Goal: Task Accomplishment & Management: Use online tool/utility

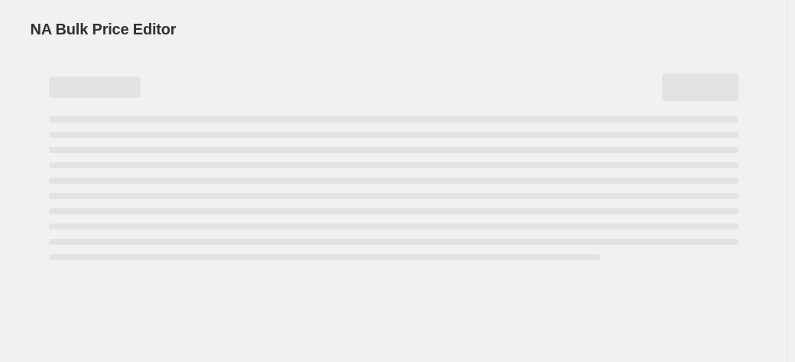
click at [347, 53] on div "NA Bulk Price Editor. This page is ready NA Bulk Price Editor" at bounding box center [394, 29] width 727 height 58
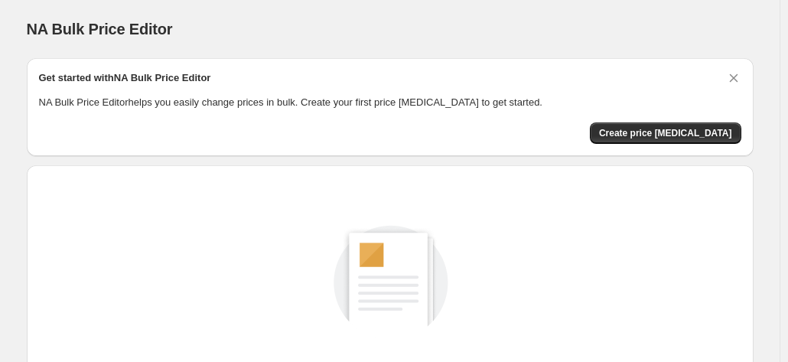
scroll to position [76, 0]
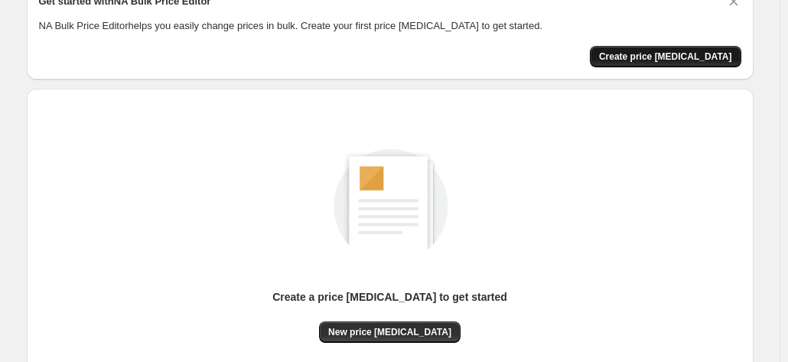
click at [681, 63] on button "Create price [MEDICAL_DATA]" at bounding box center [665, 56] width 151 height 21
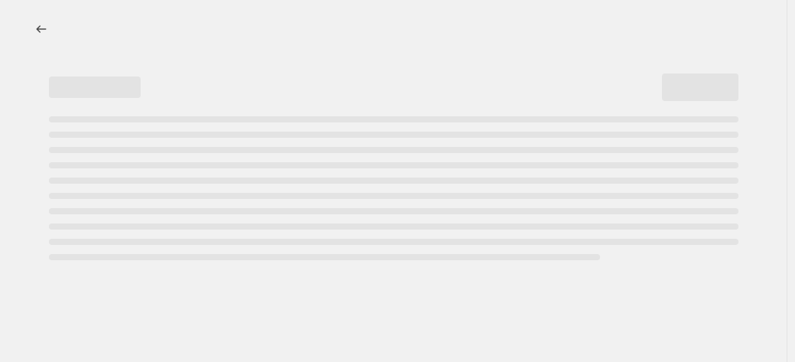
select select "percentage"
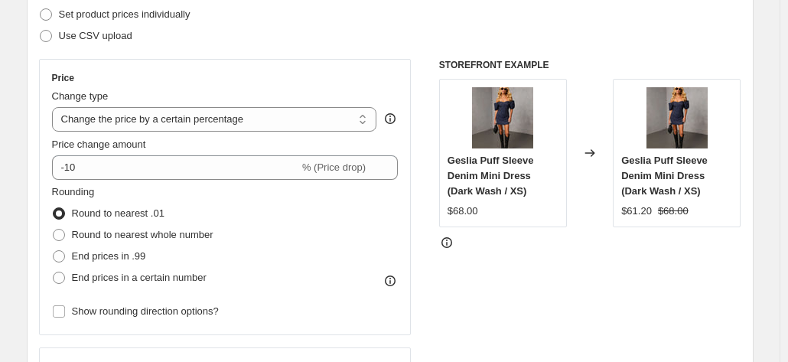
scroll to position [229, 0]
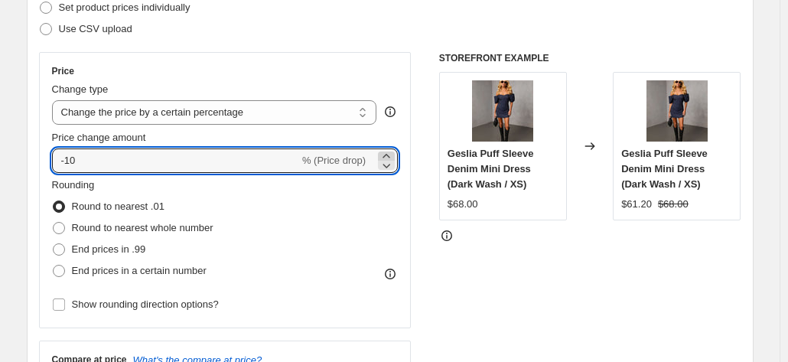
click at [392, 152] on icon at bounding box center [386, 155] width 15 height 15
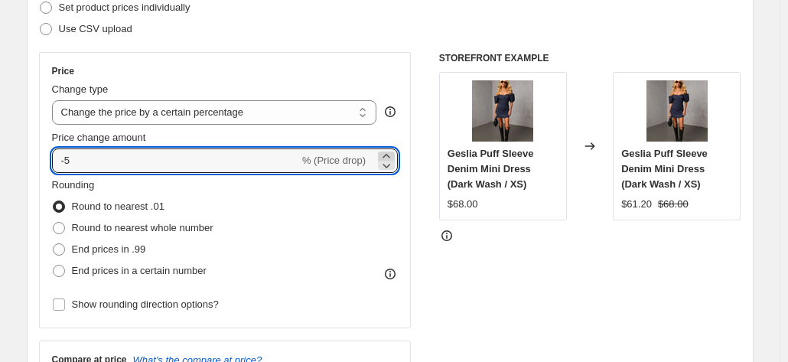
click at [392, 152] on icon at bounding box center [386, 155] width 15 height 15
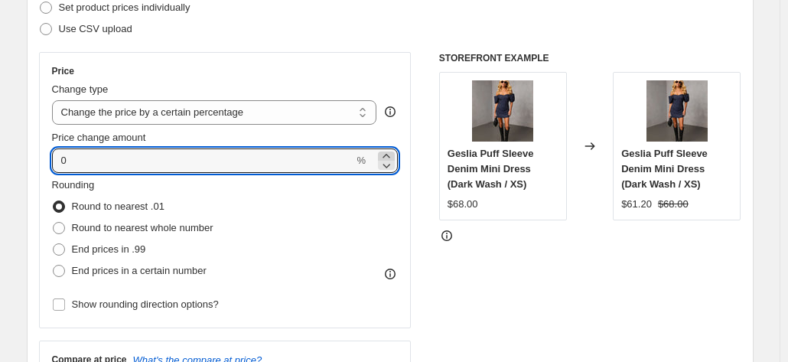
click at [392, 152] on icon at bounding box center [386, 155] width 15 height 15
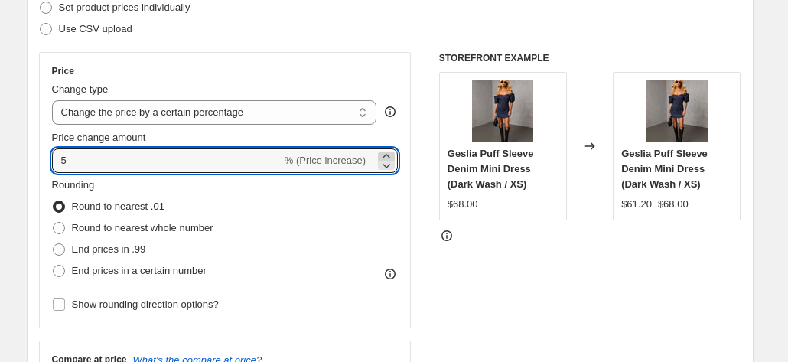
click at [392, 152] on icon at bounding box center [386, 155] width 15 height 15
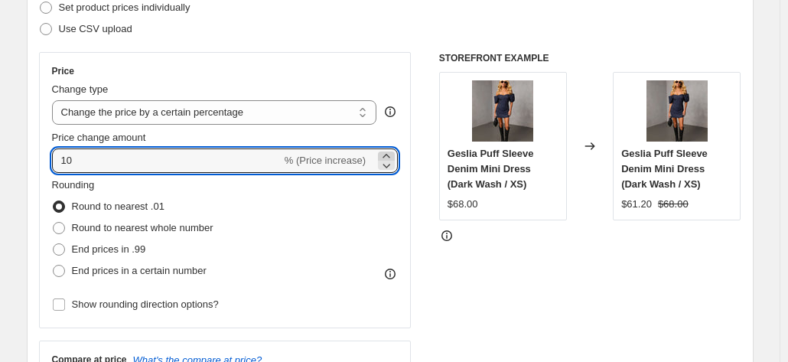
click at [392, 152] on icon at bounding box center [386, 155] width 15 height 15
click at [388, 150] on icon at bounding box center [386, 155] width 15 height 15
click at [389, 150] on icon at bounding box center [386, 155] width 15 height 15
click at [389, 151] on icon at bounding box center [386, 155] width 15 height 15
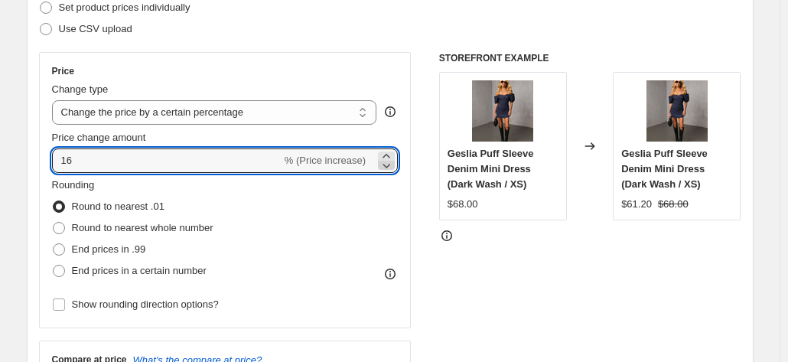
click at [390, 164] on icon at bounding box center [386, 165] width 15 height 15
type input "15"
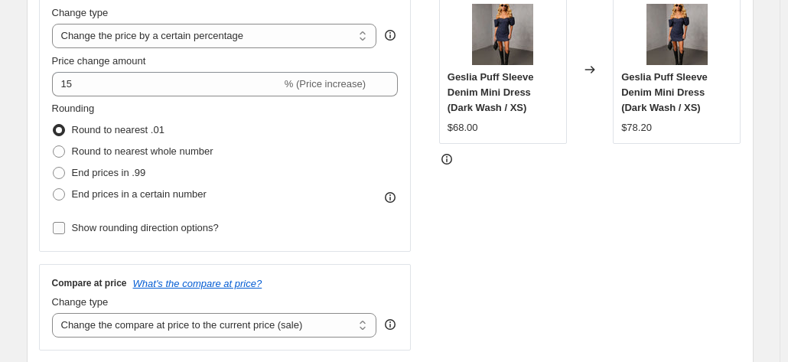
click at [154, 232] on span "Show rounding direction options?" at bounding box center [145, 227] width 147 height 11
click at [65, 232] on input "Show rounding direction options?" at bounding box center [59, 228] width 12 height 12
checkbox input "true"
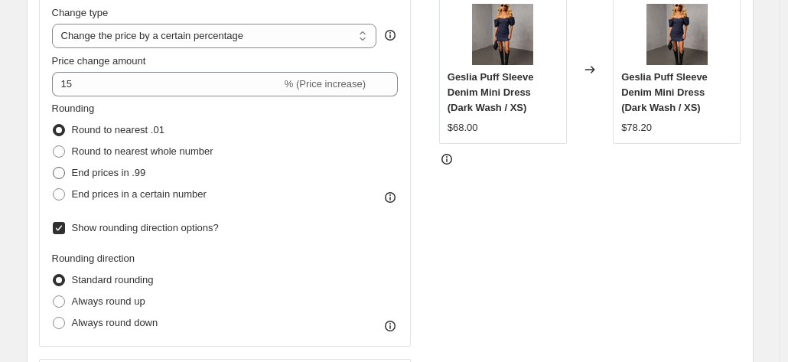
click at [102, 167] on span "End prices in .99" at bounding box center [109, 172] width 74 height 11
click at [54, 167] on input "End prices in .99" at bounding box center [53, 167] width 1 height 1
radio input "true"
click at [109, 149] on span "Round to nearest whole number" at bounding box center [142, 150] width 141 height 11
click at [54, 146] on input "Round to nearest whole number" at bounding box center [53, 145] width 1 height 1
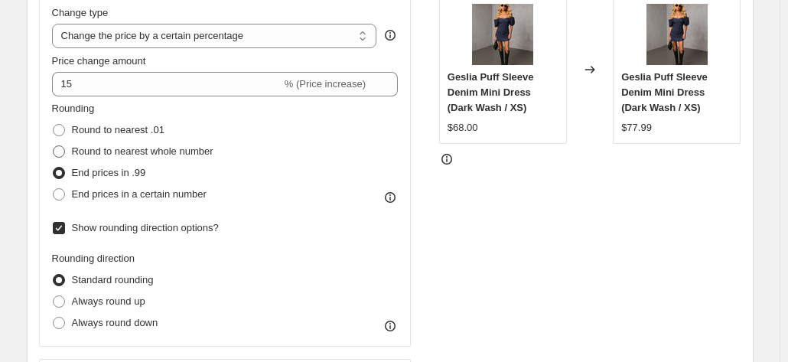
radio input "true"
click at [118, 124] on span "Round to nearest .01" at bounding box center [118, 129] width 93 height 11
click at [54, 124] on input "Round to nearest .01" at bounding box center [53, 124] width 1 height 1
radio input "true"
click at [126, 172] on span "End prices in .99" at bounding box center [109, 172] width 74 height 11
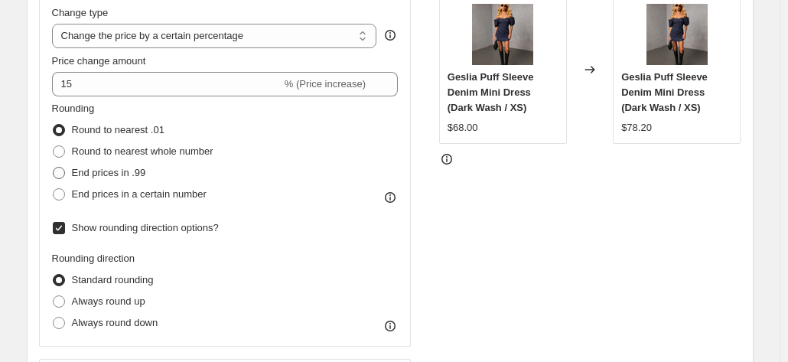
click at [54, 167] on input "End prices in .99" at bounding box center [53, 167] width 1 height 1
radio input "true"
click at [125, 187] on span "End prices in a certain number" at bounding box center [139, 194] width 135 height 15
click at [54, 188] on input "End prices in a certain number" at bounding box center [53, 188] width 1 height 1
radio input "true"
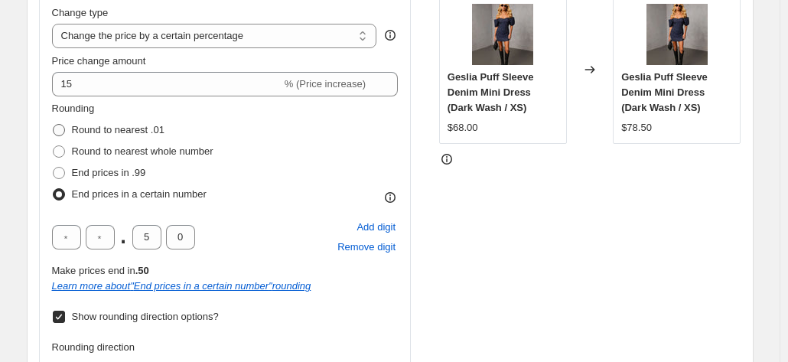
click at [124, 138] on label "Round to nearest .01" at bounding box center [108, 129] width 112 height 21
click at [54, 125] on input "Round to nearest .01" at bounding box center [53, 124] width 1 height 1
radio input "true"
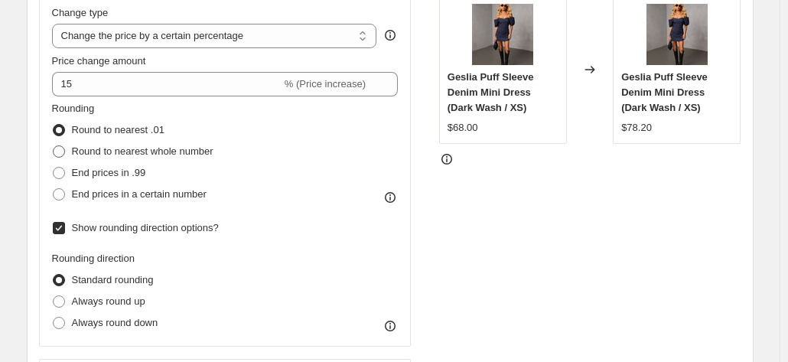
click at [124, 152] on span "Round to nearest whole number" at bounding box center [142, 150] width 141 height 11
click at [54, 146] on input "Round to nearest whole number" at bounding box center [53, 145] width 1 height 1
radio input "true"
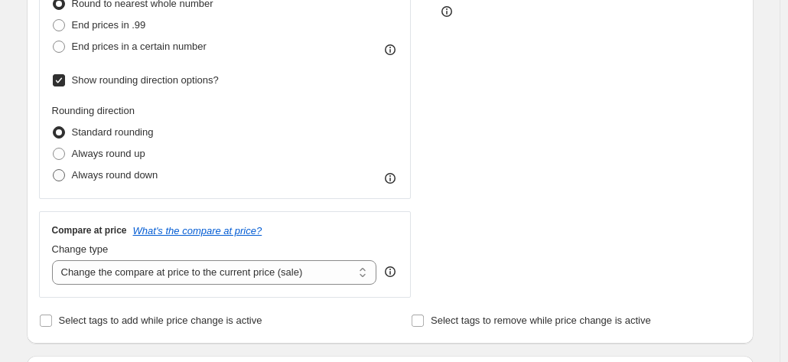
scroll to position [382, 0]
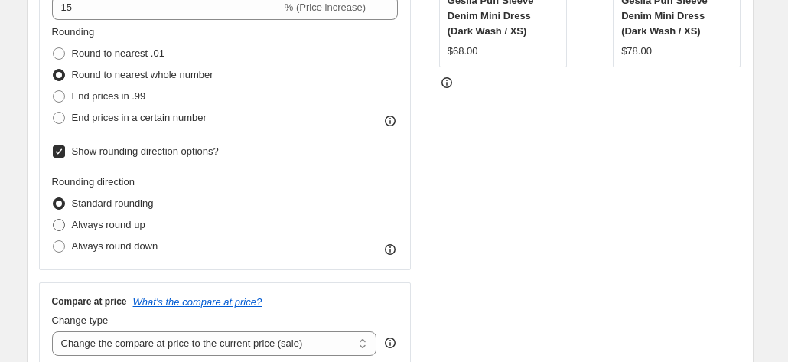
click at [141, 227] on span "Always round up" at bounding box center [108, 224] width 73 height 11
click at [54, 219] on input "Always round up" at bounding box center [53, 219] width 1 height 1
radio input "true"
click at [143, 241] on span "Always round down" at bounding box center [115, 245] width 86 height 11
click at [54, 241] on input "Always round down" at bounding box center [53, 240] width 1 height 1
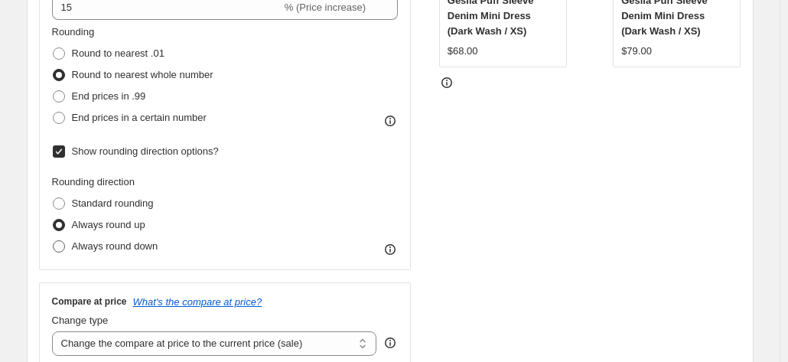
radio input "true"
click at [145, 207] on span "Standard rounding" at bounding box center [113, 202] width 82 height 11
click at [54, 198] on input "Standard rounding" at bounding box center [53, 197] width 1 height 1
radio input "true"
click at [145, 222] on span "Always round up" at bounding box center [108, 224] width 73 height 11
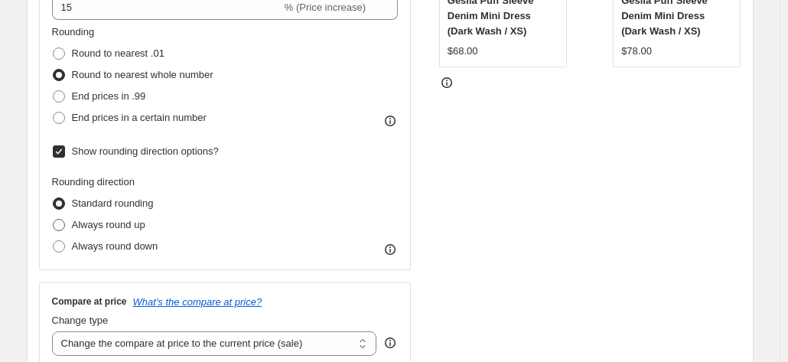
click at [54, 219] on input "Always round up" at bounding box center [53, 219] width 1 height 1
radio input "true"
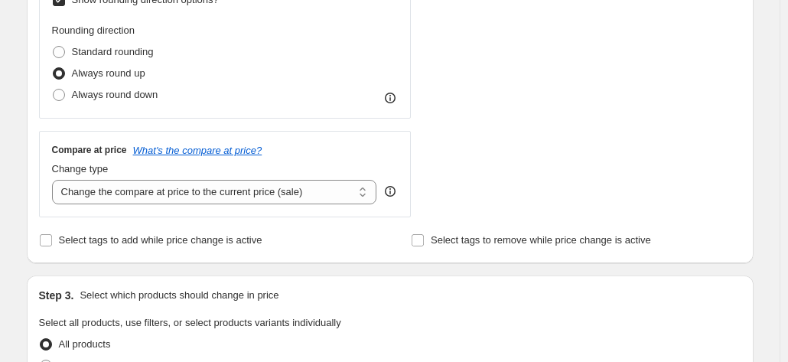
scroll to position [535, 0]
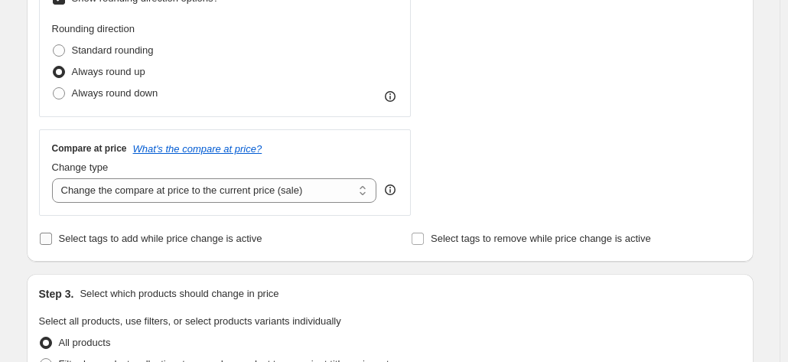
click at [92, 241] on span "Select tags to add while price change is active" at bounding box center [160, 237] width 203 height 11
click at [52, 241] on input "Select tags to add while price change is active" at bounding box center [46, 238] width 12 height 12
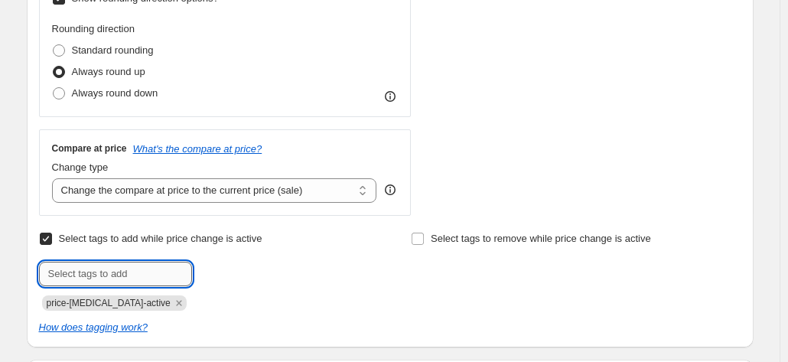
click at [99, 267] on input "text" at bounding box center [115, 274] width 153 height 24
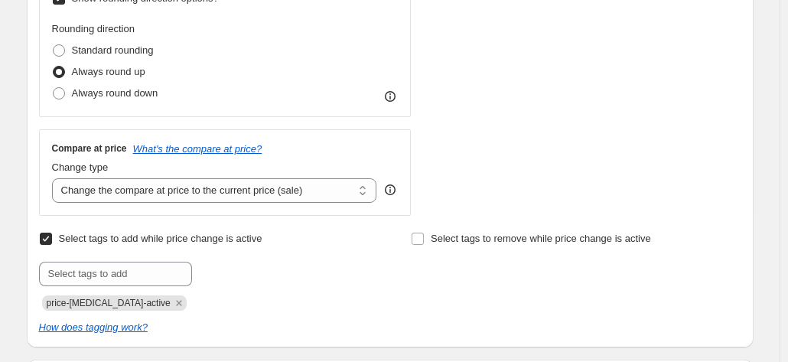
click at [112, 297] on span "price-[MEDICAL_DATA]-active" at bounding box center [109, 302] width 124 height 11
click at [88, 243] on span "Select tags to add while price change is active" at bounding box center [160, 237] width 203 height 11
click at [52, 243] on input "Select tags to add while price change is active" at bounding box center [46, 238] width 12 height 12
checkbox input "false"
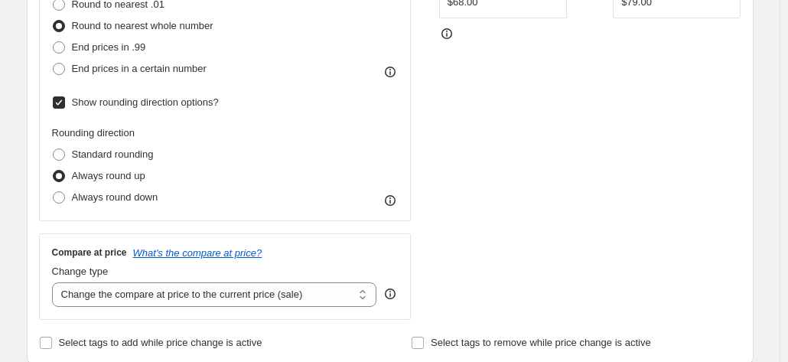
scroll to position [459, 0]
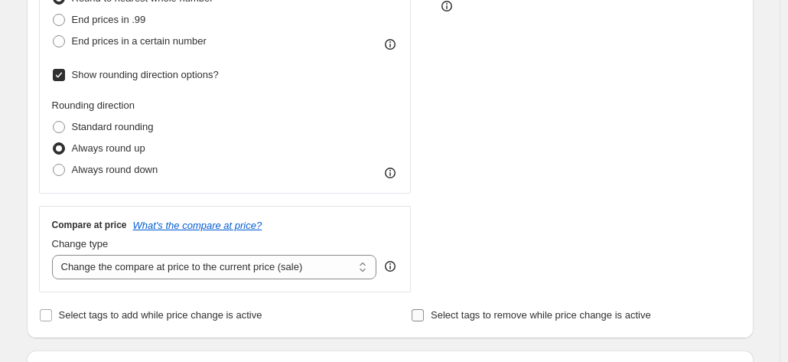
click at [520, 305] on label "Select tags to remove while price change is active" at bounding box center [531, 314] width 240 height 21
click at [424, 309] on input "Select tags to remove while price change is active" at bounding box center [417, 315] width 12 height 12
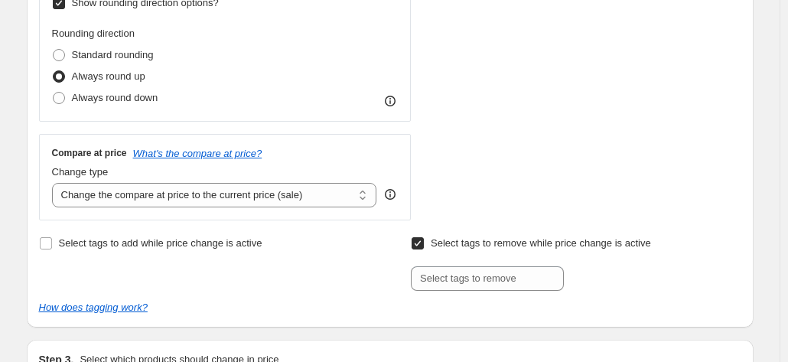
scroll to position [535, 0]
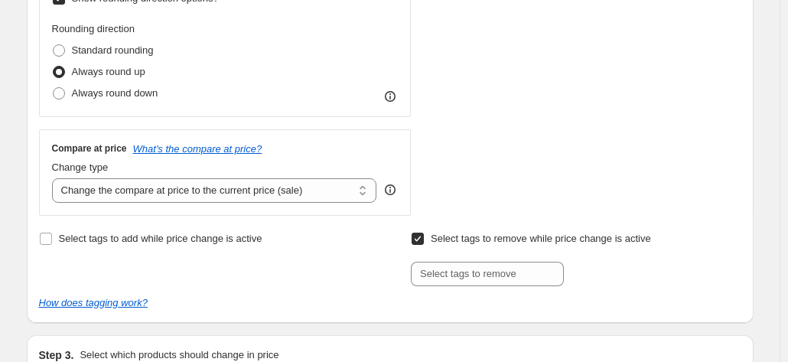
click at [515, 238] on span "Select tags to remove while price change is active" at bounding box center [541, 237] width 220 height 11
click at [424, 238] on input "Select tags to remove while price change is active" at bounding box center [417, 238] width 12 height 12
checkbox input "false"
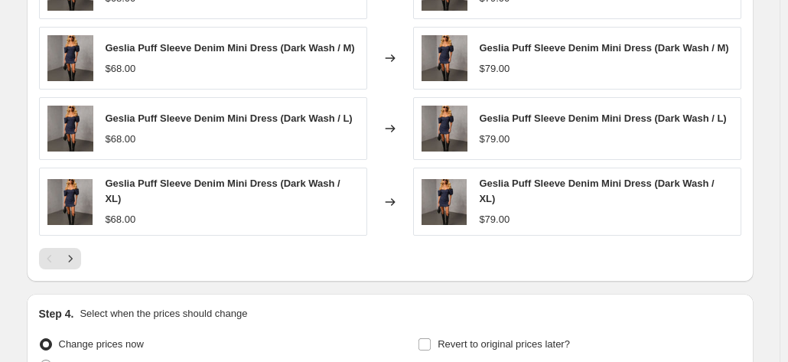
scroll to position [1258, 0]
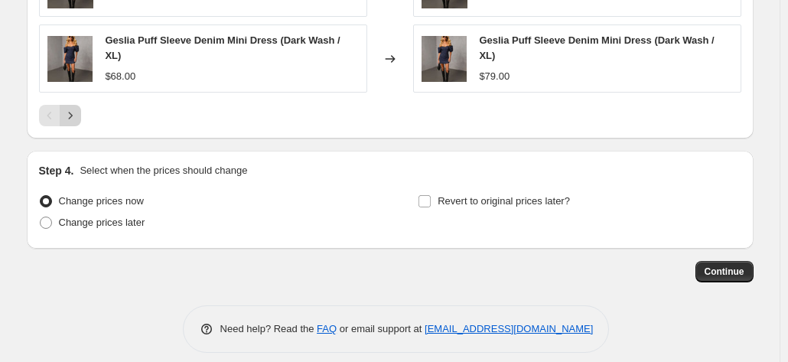
click at [78, 108] on icon "Next" at bounding box center [70, 115] width 15 height 15
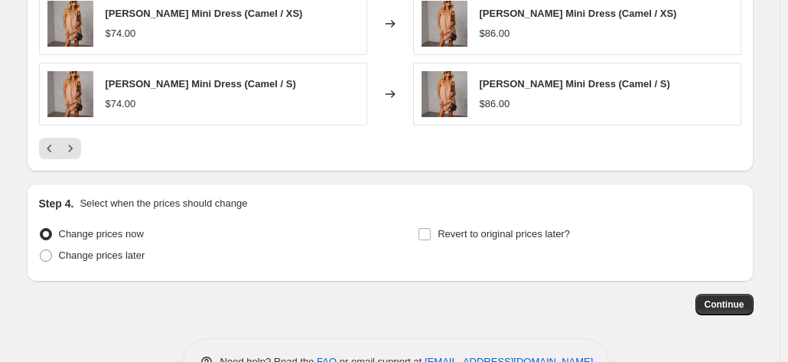
scroll to position [1273, 0]
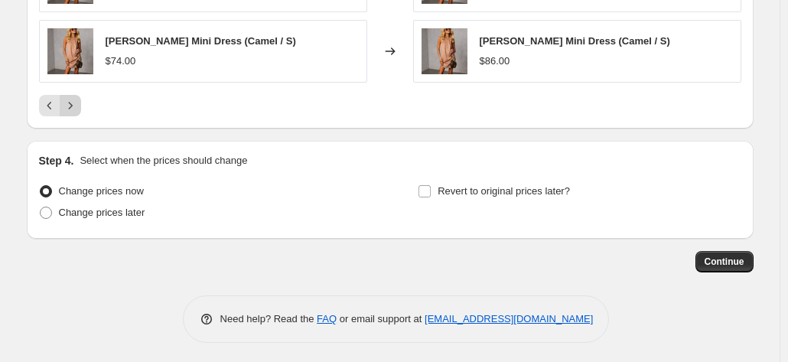
click at [77, 102] on icon "Next" at bounding box center [70, 105] width 15 height 15
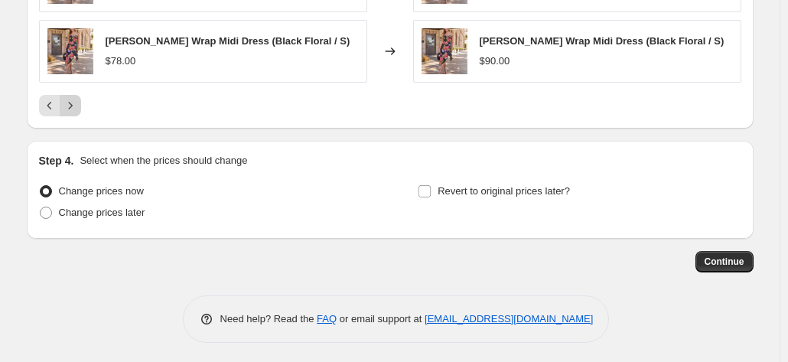
click at [77, 102] on icon "Next" at bounding box center [70, 105] width 15 height 15
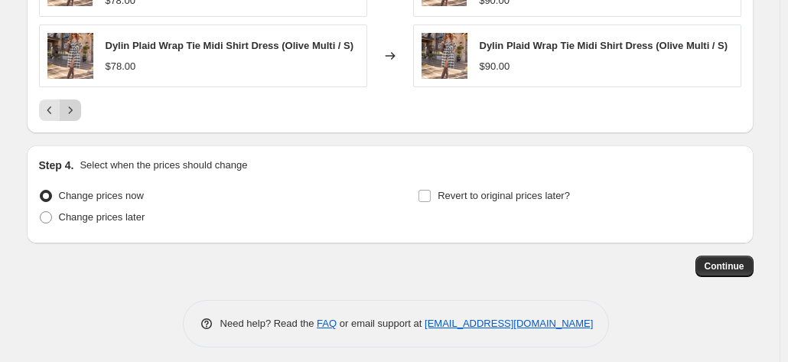
click at [77, 102] on icon "Next" at bounding box center [70, 109] width 15 height 15
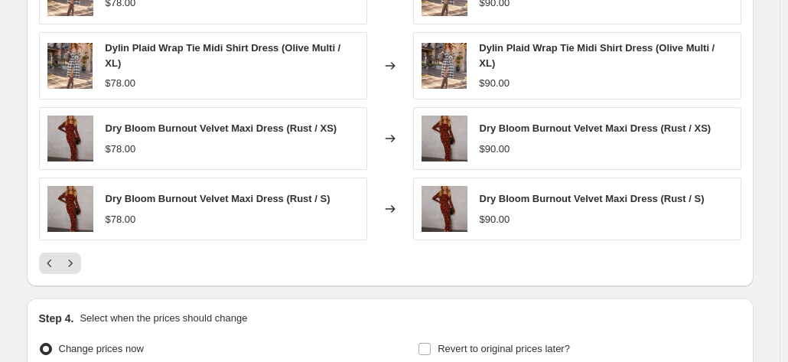
scroll to position [1268, 0]
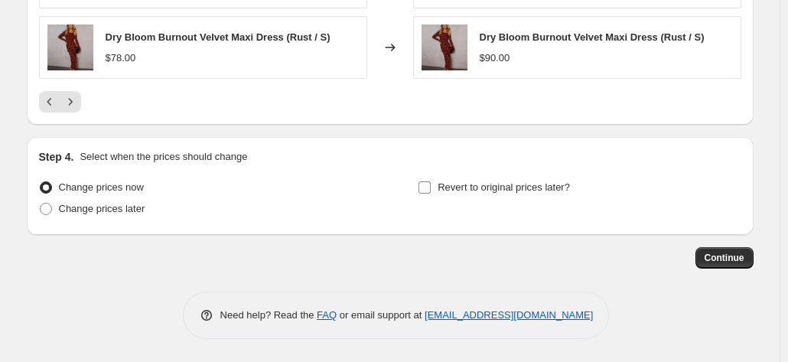
click at [442, 187] on span "Revert to original prices later?" at bounding box center [503, 186] width 132 height 11
click at [431, 187] on input "Revert to original prices later?" at bounding box center [424, 187] width 12 height 12
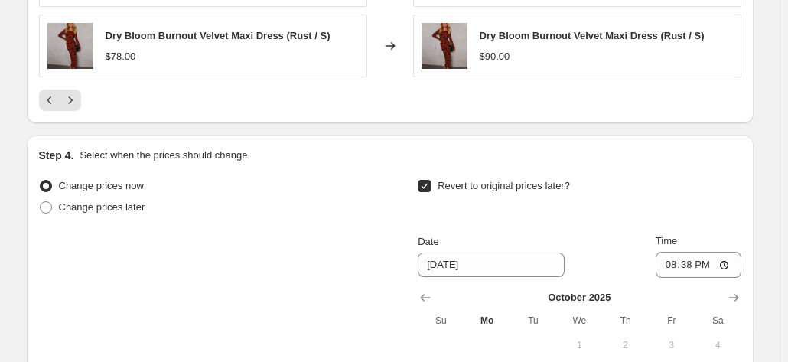
click at [437, 184] on label "Revert to original prices later?" at bounding box center [494, 185] width 152 height 21
click at [431, 184] on input "Revert to original prices later?" at bounding box center [424, 186] width 12 height 12
checkbox input "false"
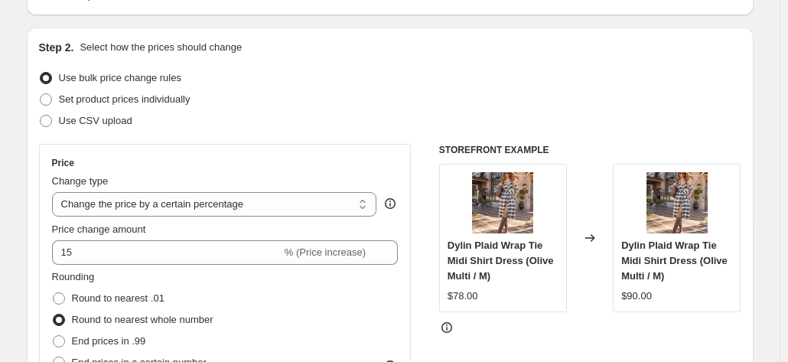
scroll to position [121, 0]
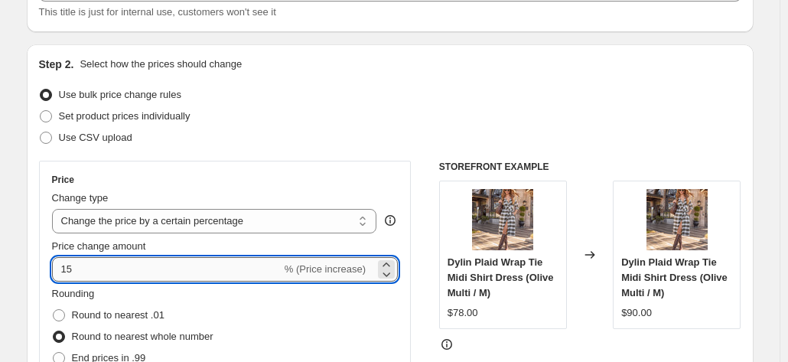
click at [172, 257] on input "15" at bounding box center [166, 269] width 229 height 24
type input "15000"
click at [271, 184] on div "Price" at bounding box center [225, 180] width 346 height 12
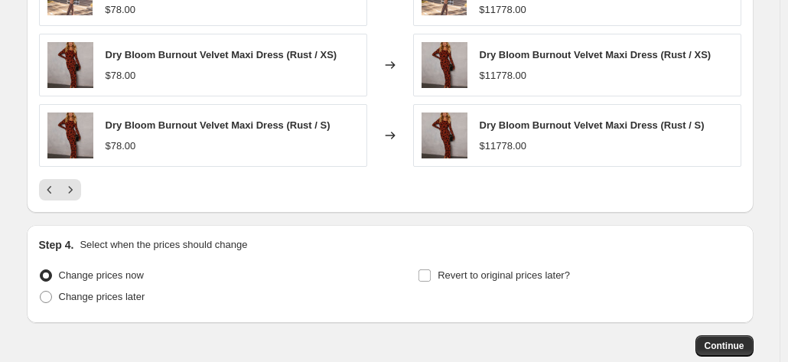
scroll to position [1268, 0]
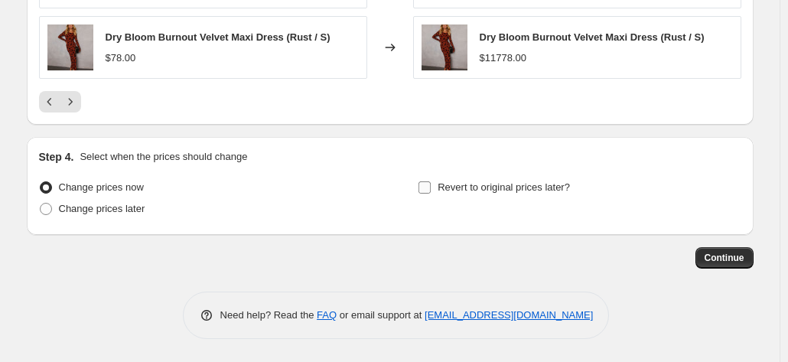
click at [431, 190] on input "Revert to original prices later?" at bounding box center [424, 187] width 12 height 12
checkbox input "true"
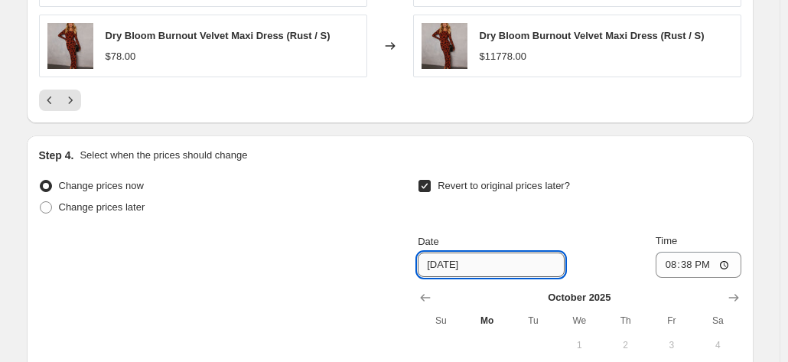
click at [453, 261] on input "[DATE]" at bounding box center [491, 264] width 147 height 24
click at [482, 220] on div "Revert to original prices later?" at bounding box center [579, 198] width 323 height 46
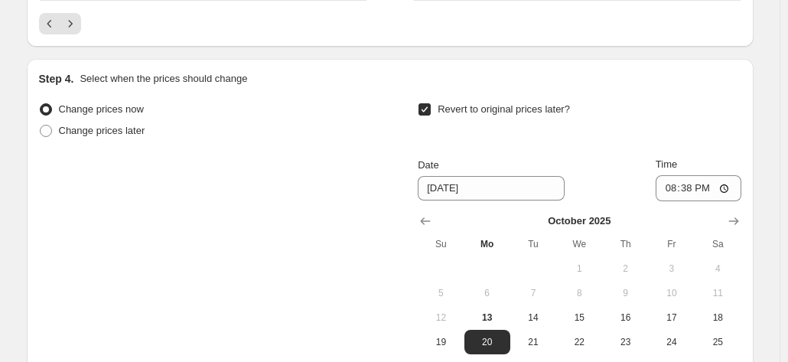
scroll to position [1421, 0]
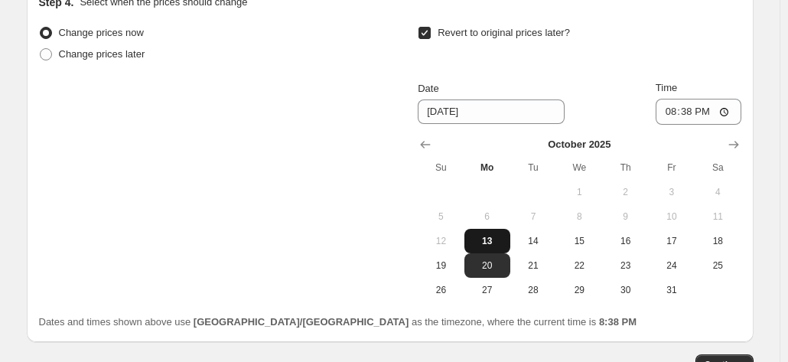
click at [502, 241] on span "13" at bounding box center [487, 241] width 34 height 12
type input "[DATE]"
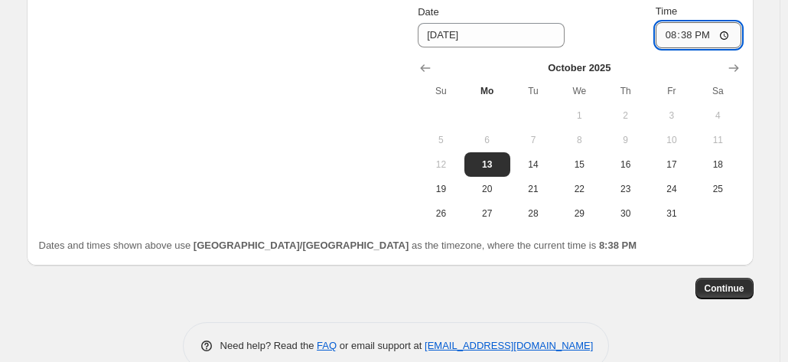
click at [684, 39] on input "20:38" at bounding box center [698, 35] width 86 height 26
click at [702, 45] on input "20:38" at bounding box center [698, 35] width 86 height 26
click at [696, 34] on input "20:38" at bounding box center [698, 35] width 86 height 26
click at [676, 41] on input "20:38" at bounding box center [698, 35] width 86 height 26
click at [688, 35] on input "20:38" at bounding box center [698, 35] width 86 height 26
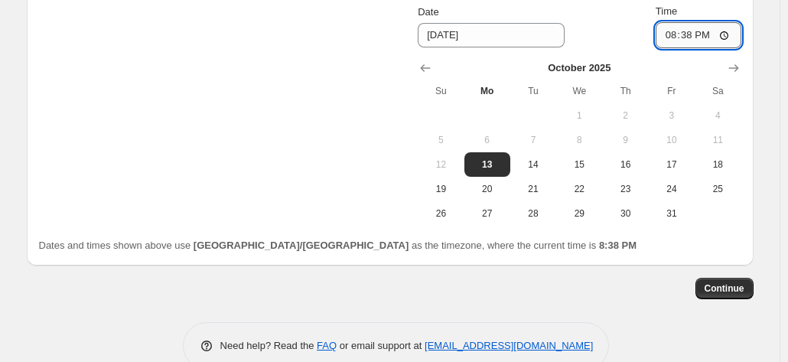
click at [705, 36] on input "20:38" at bounding box center [698, 35] width 86 height 26
click at [690, 34] on input "20:38" at bounding box center [698, 35] width 86 height 26
type input "20:45"
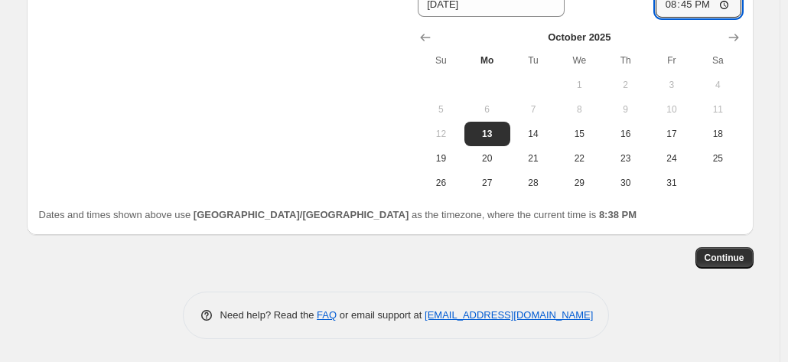
click at [698, 259] on div "Continue" at bounding box center [390, 257] width 727 height 21
click at [734, 259] on span "Continue" at bounding box center [724, 258] width 40 height 12
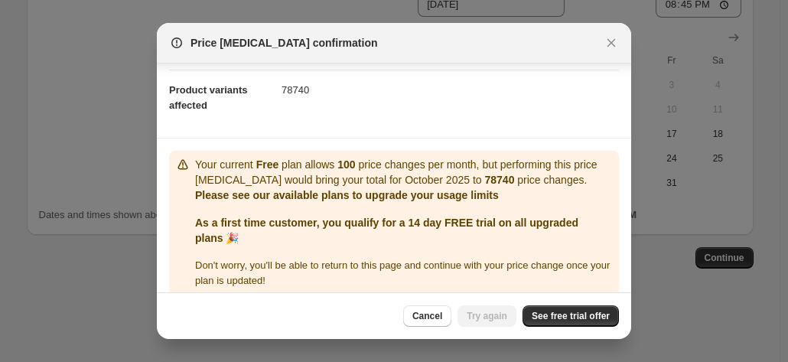
scroll to position [185, 0]
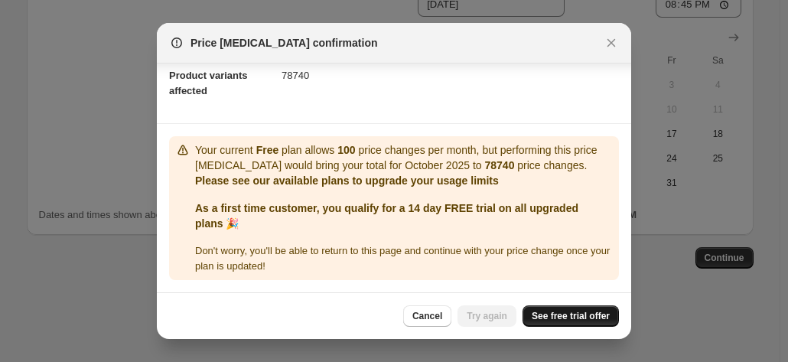
click at [575, 320] on span "See free trial offer" at bounding box center [571, 316] width 78 height 12
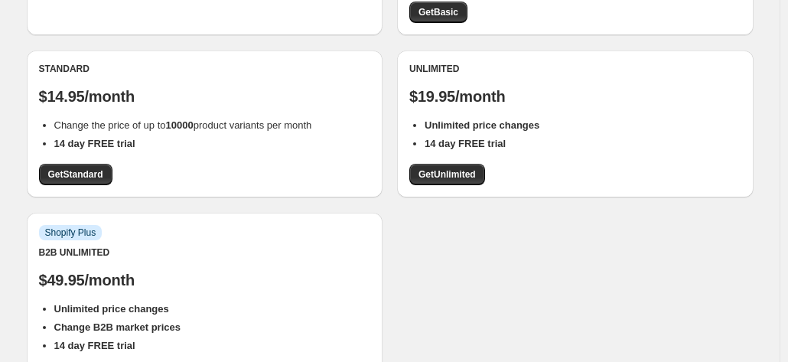
scroll to position [306, 0]
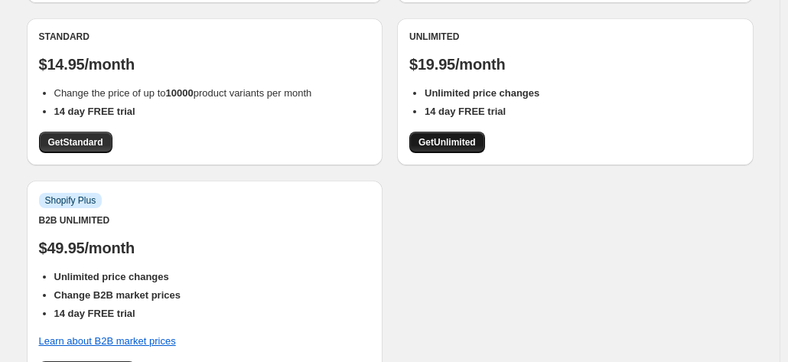
click at [483, 141] on link "Get Unlimited" at bounding box center [447, 142] width 76 height 21
